Goal: Task Accomplishment & Management: Complete application form

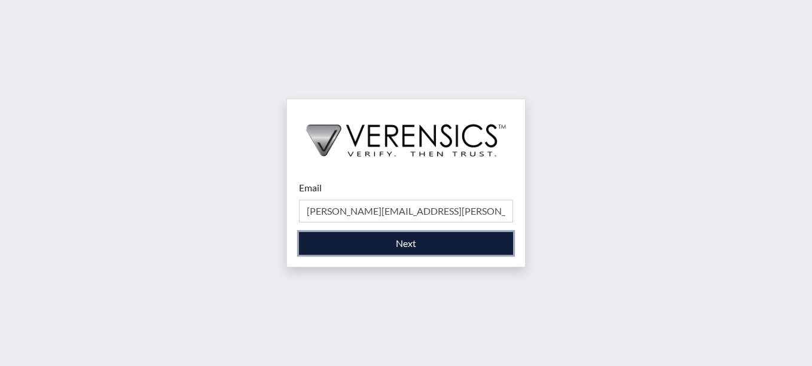
click at [378, 237] on button "Next" at bounding box center [406, 243] width 214 height 23
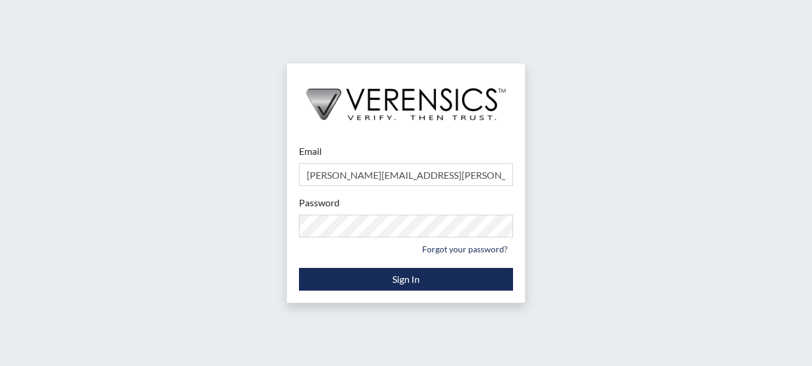
click at [594, 298] on div "Email [PERSON_NAME][EMAIL_ADDRESS][PERSON_NAME][DOMAIN_NAME] Please provide you…" at bounding box center [406, 183] width 812 height 366
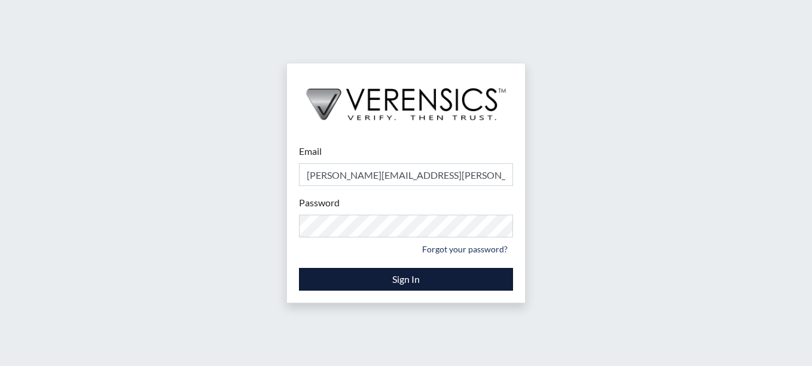
drag, startPoint x: 442, startPoint y: 263, endPoint x: 441, endPoint y: 270, distance: 6.6
click at [441, 269] on form "Email [PERSON_NAME][EMAIL_ADDRESS][PERSON_NAME][DOMAIN_NAME] Please provide you…" at bounding box center [406, 217] width 214 height 146
click at [442, 274] on button "Sign In" at bounding box center [406, 279] width 214 height 23
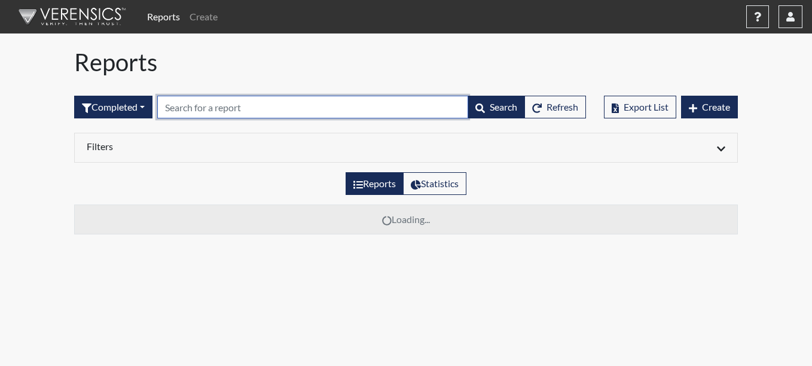
click at [239, 109] on input "text" at bounding box center [312, 107] width 311 height 23
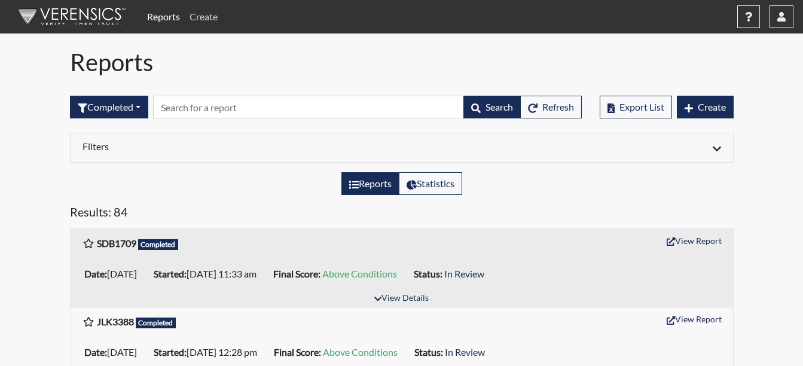
click at [201, 19] on link "Create" at bounding box center [204, 17] width 38 height 24
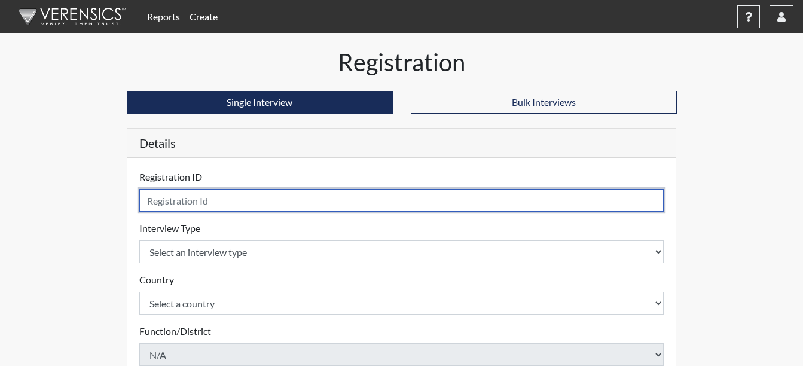
click at [232, 200] on input "text" at bounding box center [401, 200] width 525 height 23
type input "t"
type input "TA"
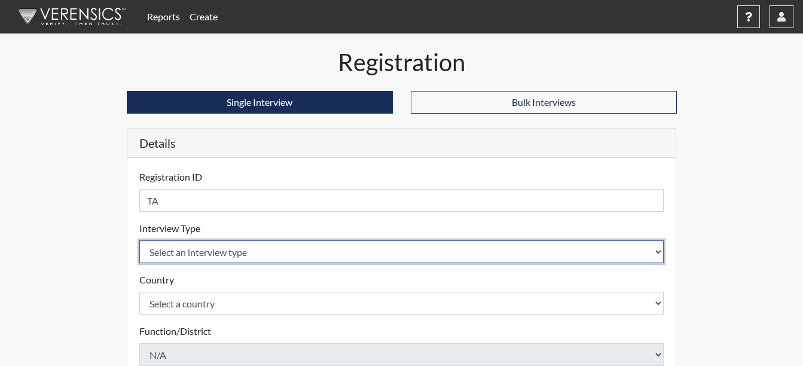
click at [650, 253] on select "Select an interview type Corrections Pre-Employment" at bounding box center [401, 251] width 525 height 23
select select "ff733e93-e1bf-11ea-9c9f-0eff0cf7eb8f"
click at [139, 240] on select "Select an interview type Corrections Pre-Employment" at bounding box center [401, 251] width 525 height 23
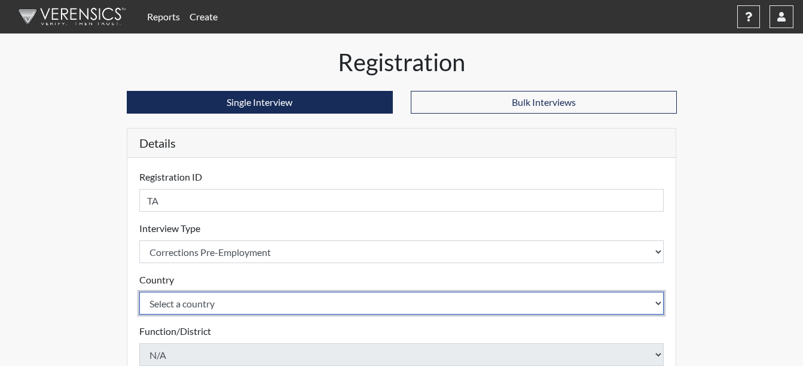
click at [662, 301] on select "Select a country [GEOGRAPHIC_DATA] [GEOGRAPHIC_DATA]" at bounding box center [401, 303] width 525 height 23
click at [649, 303] on select "Select a country [GEOGRAPHIC_DATA] [GEOGRAPHIC_DATA]" at bounding box center [401, 303] width 525 height 23
click at [660, 303] on select "Select a country [GEOGRAPHIC_DATA] [GEOGRAPHIC_DATA]" at bounding box center [401, 303] width 525 height 23
select select "united-states-of-[GEOGRAPHIC_DATA]"
click at [139, 292] on select "Select a country [GEOGRAPHIC_DATA] [GEOGRAPHIC_DATA]" at bounding box center [401, 303] width 525 height 23
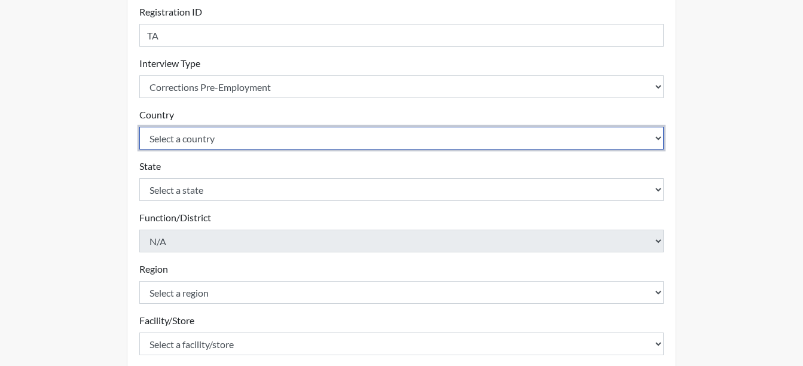
scroll to position [179, 0]
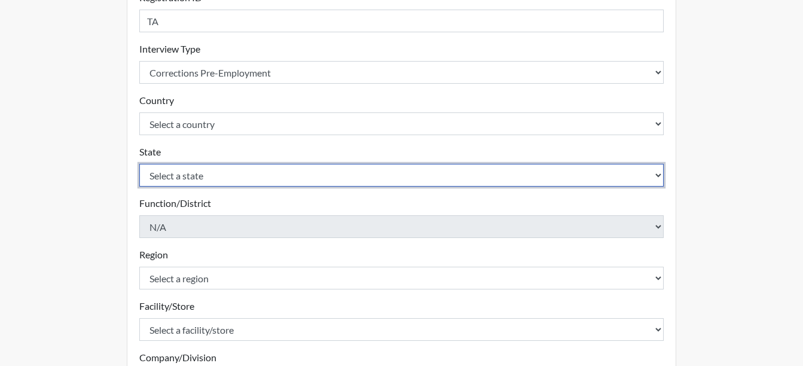
click at [655, 176] on select "Select a state [US_STATE] [US_STATE] [US_STATE] [US_STATE] [US_STATE] [US_STATE…" at bounding box center [401, 175] width 525 height 23
select select "GA"
click at [139, 164] on select "Select a state [US_STATE] [US_STATE] [US_STATE] [US_STATE] [US_STATE] [US_STATE…" at bounding box center [401, 175] width 525 height 23
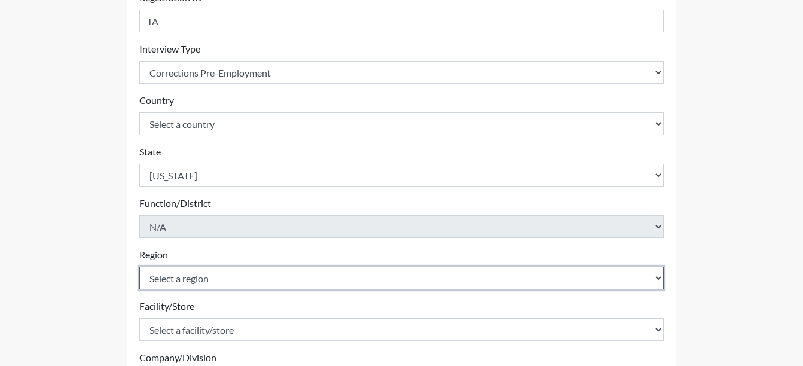
click at [654, 279] on select "Select a region [GEOGRAPHIC_DATA]" at bounding box center [401, 278] width 525 height 23
select select "8bdab1f8-09d2-48bf-ae6d-f2dae3084107"
click at [139, 267] on select "Select a region [GEOGRAPHIC_DATA]" at bounding box center [401, 278] width 525 height 23
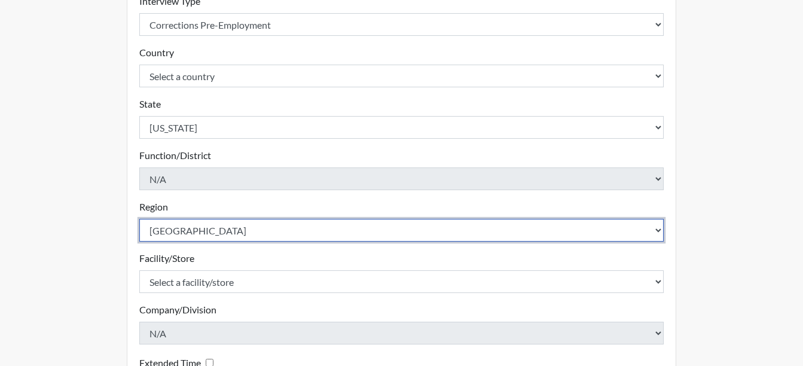
scroll to position [299, 0]
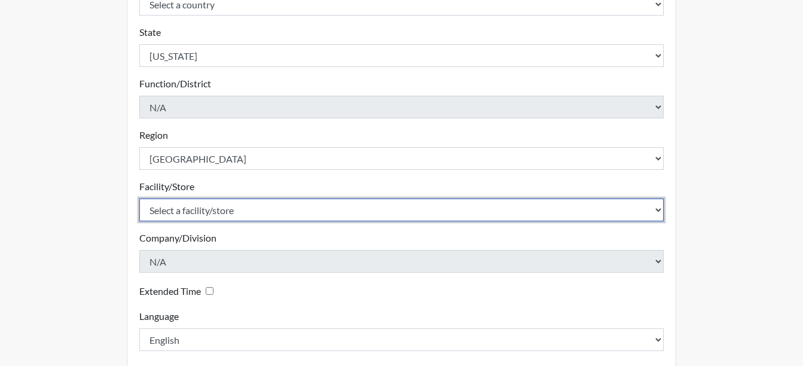
click at [660, 212] on select "Select a facility/store [GEOGRAPHIC_DATA]" at bounding box center [401, 209] width 525 height 23
select select "33875034-6eb3-4174-8e54-06e4266f1616"
click at [139, 198] on select "Select a facility/store [GEOGRAPHIC_DATA]" at bounding box center [401, 209] width 525 height 23
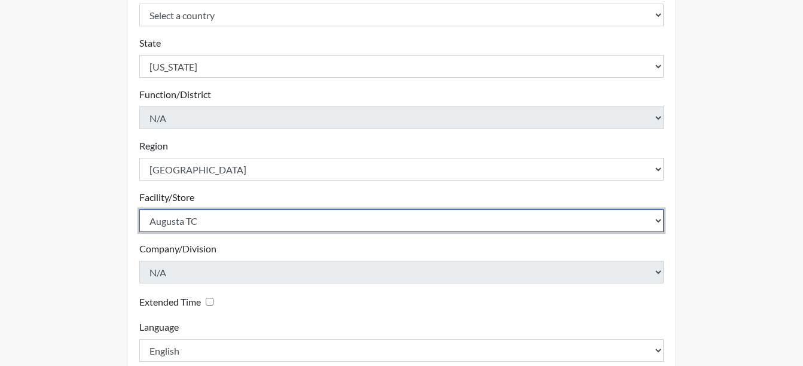
scroll to position [119, 0]
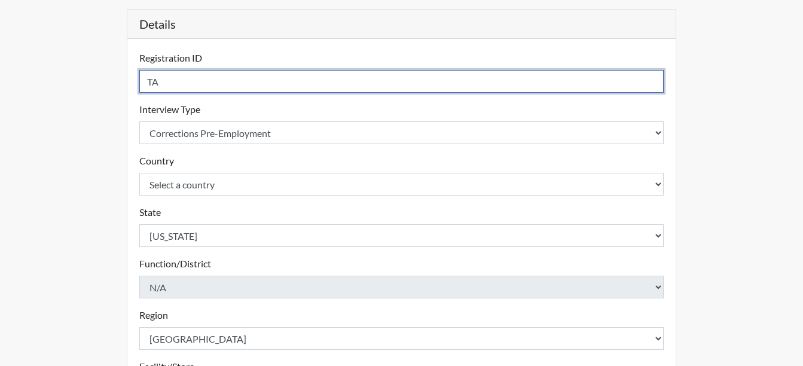
click at [167, 83] on input "TA" at bounding box center [401, 81] width 525 height 23
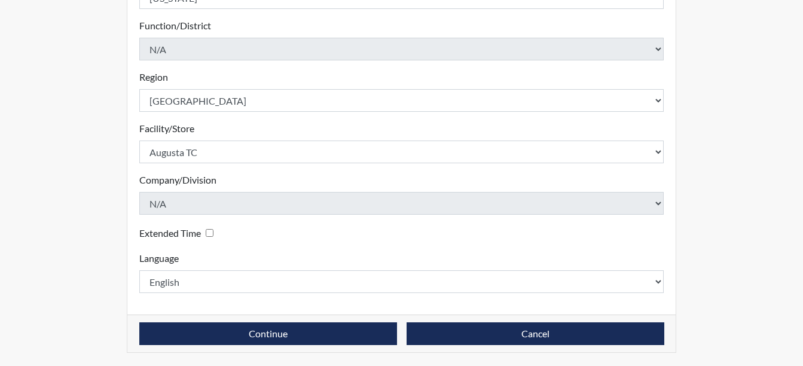
scroll to position [358, 0]
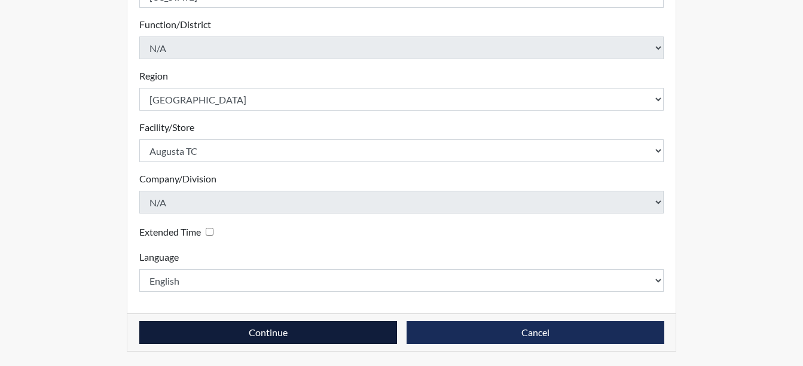
type input "TA2295"
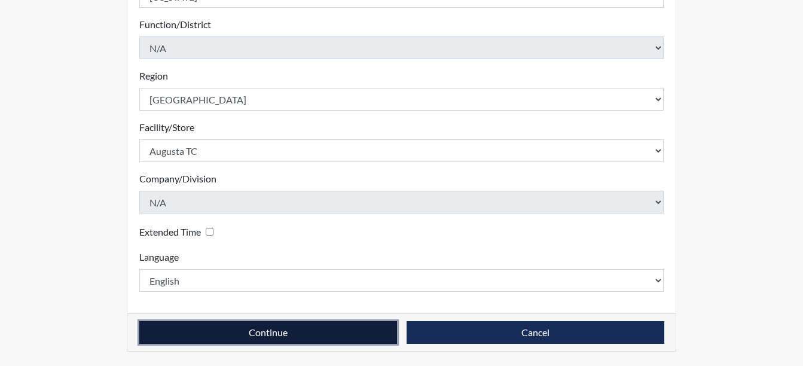
click at [333, 335] on button "Continue" at bounding box center [268, 332] width 258 height 23
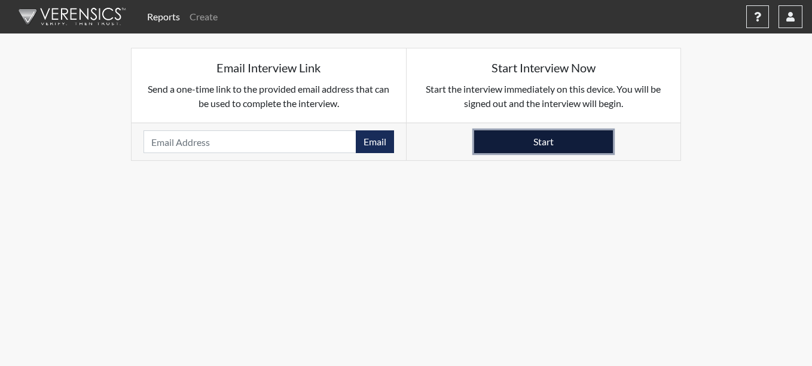
click at [504, 145] on button "Start" at bounding box center [543, 141] width 139 height 23
